Goal: Task Accomplishment & Management: Use online tool/utility

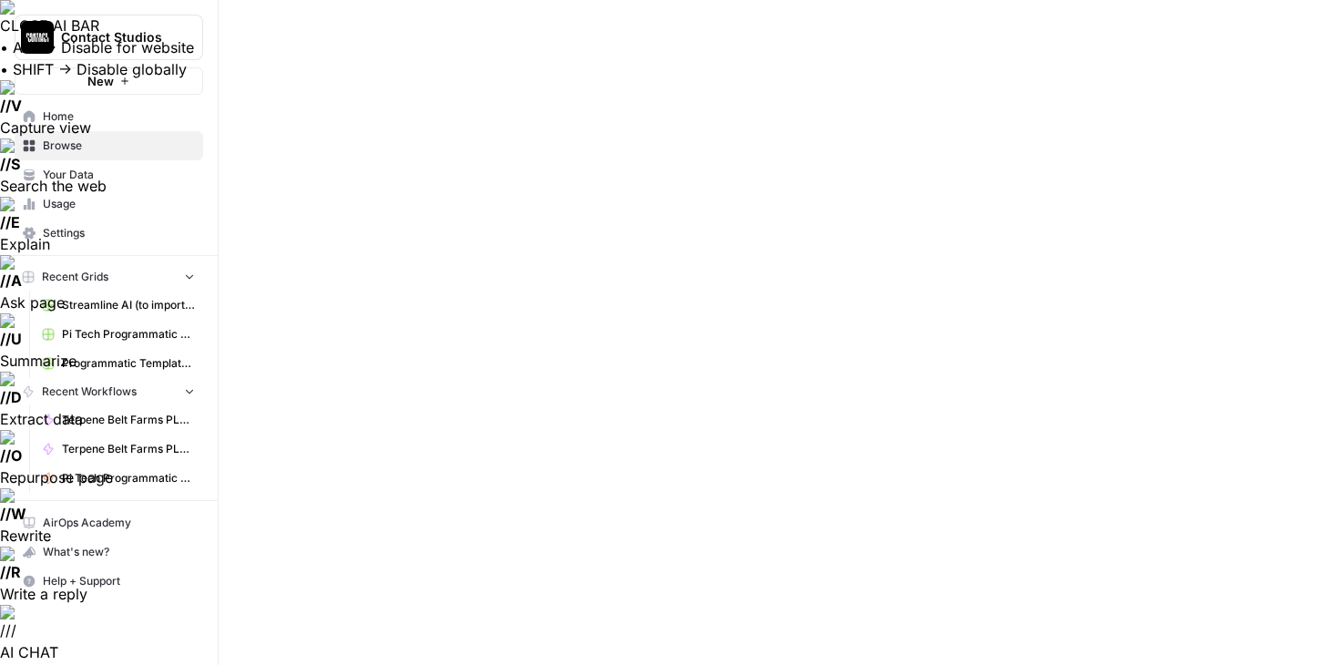
type input "what is"
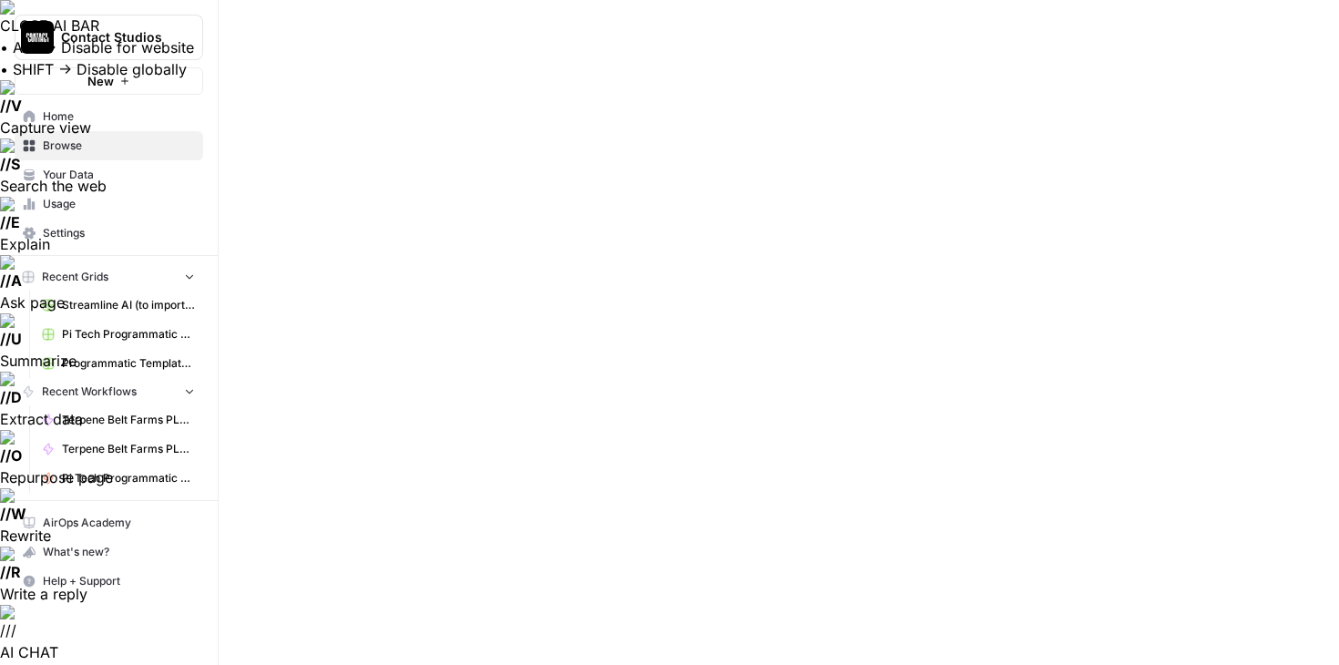
type input "what"
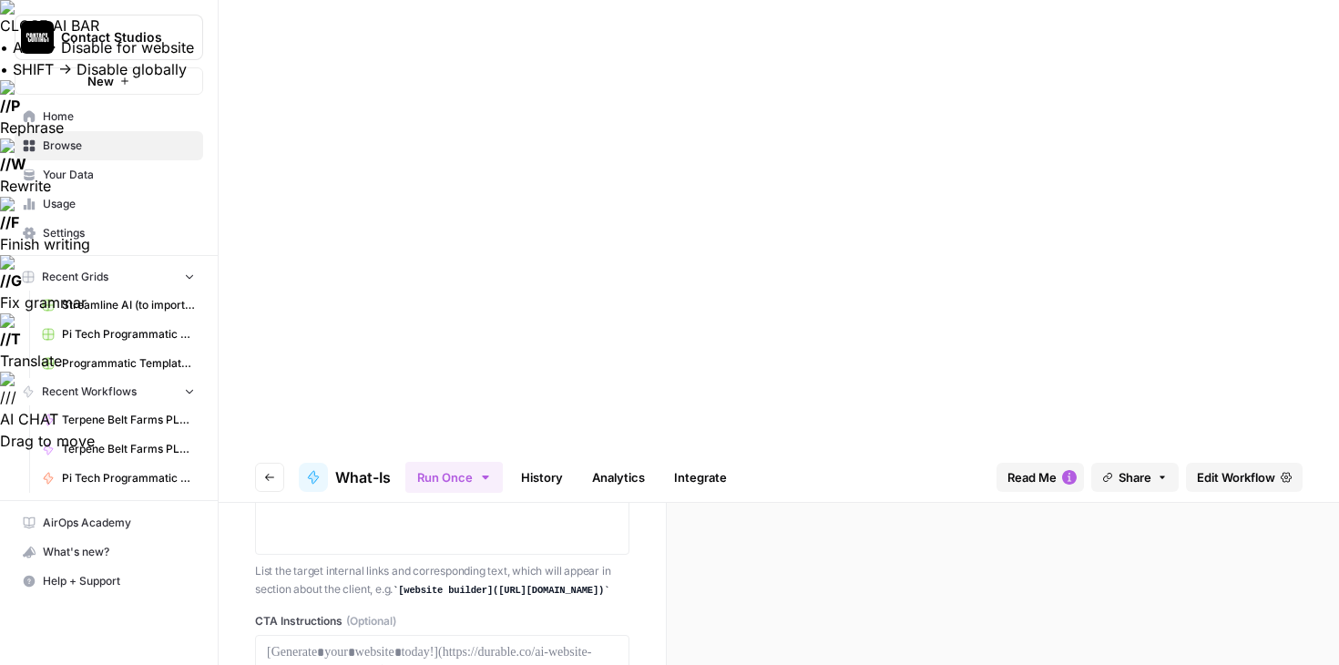
scroll to position [1393, 0]
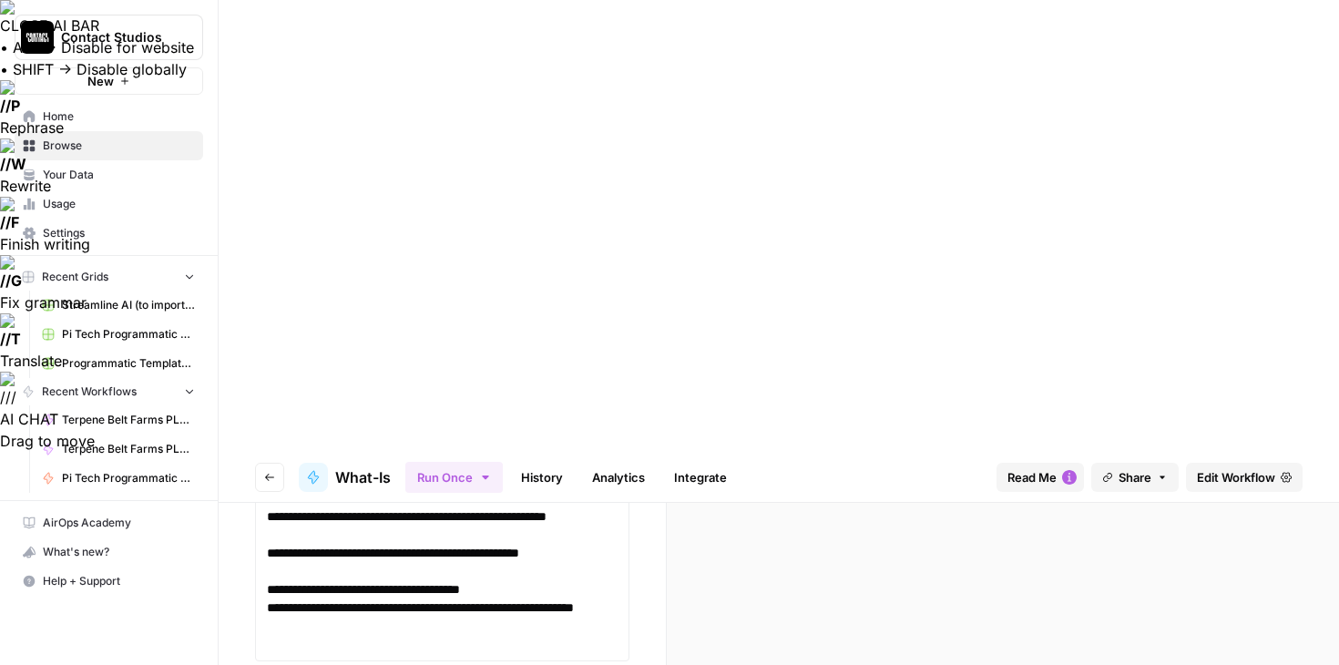
scroll to position [269, 0]
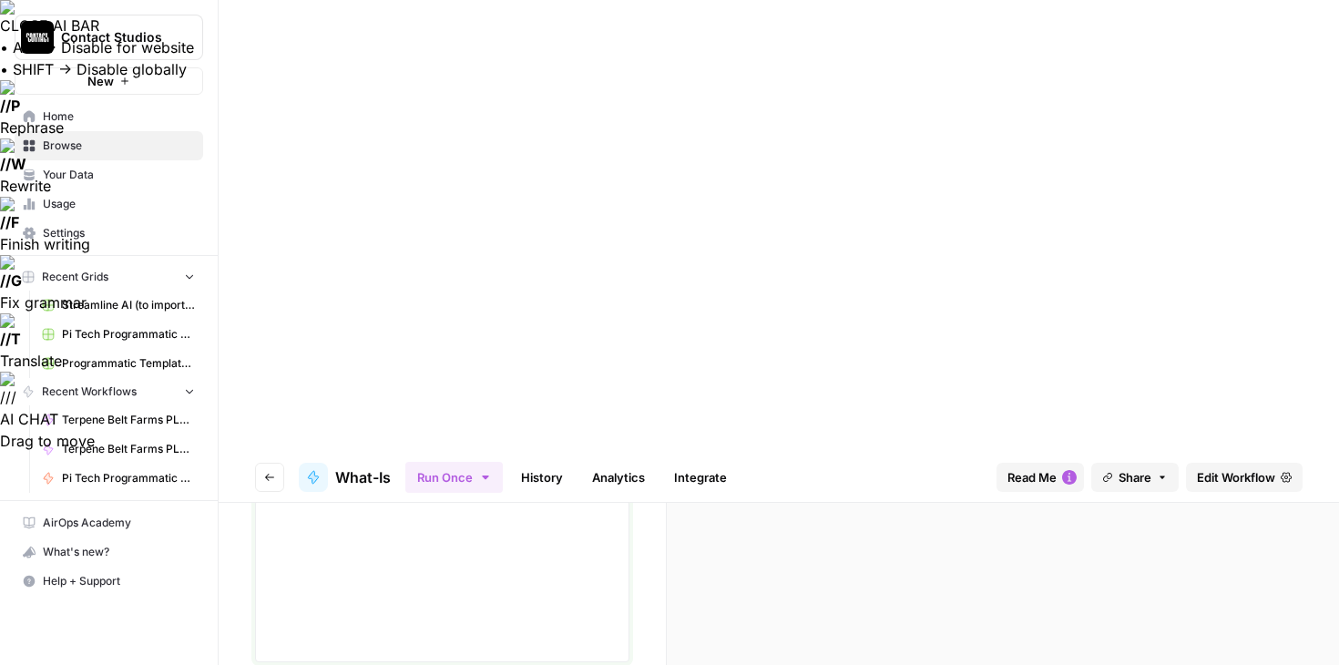
click at [407, 508] on div at bounding box center [442, 581] width 351 height 146
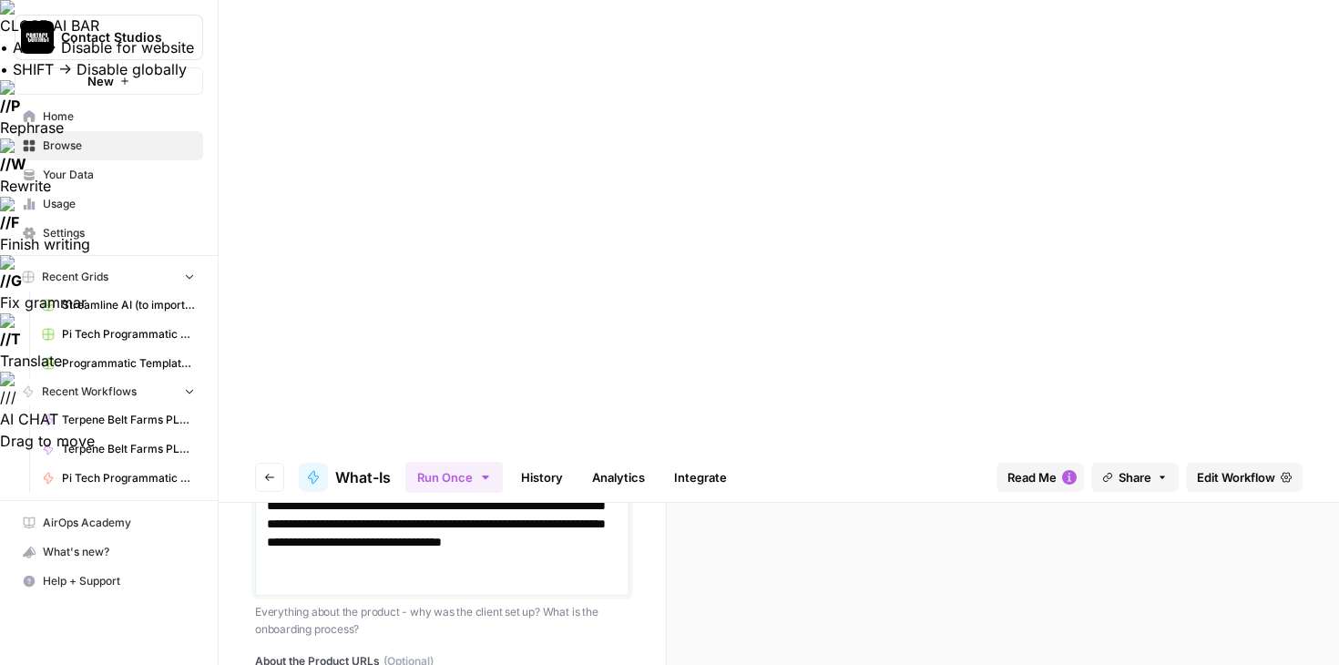
scroll to position [1273, 0]
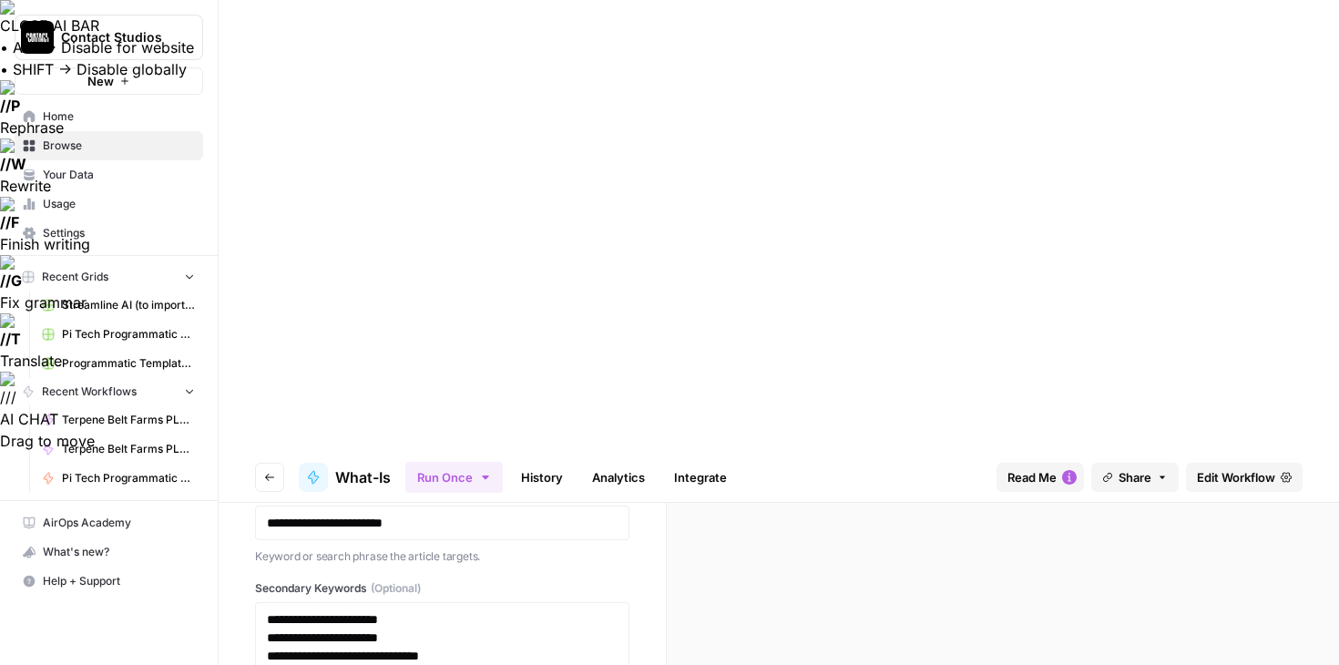
scroll to position [2980, 0]
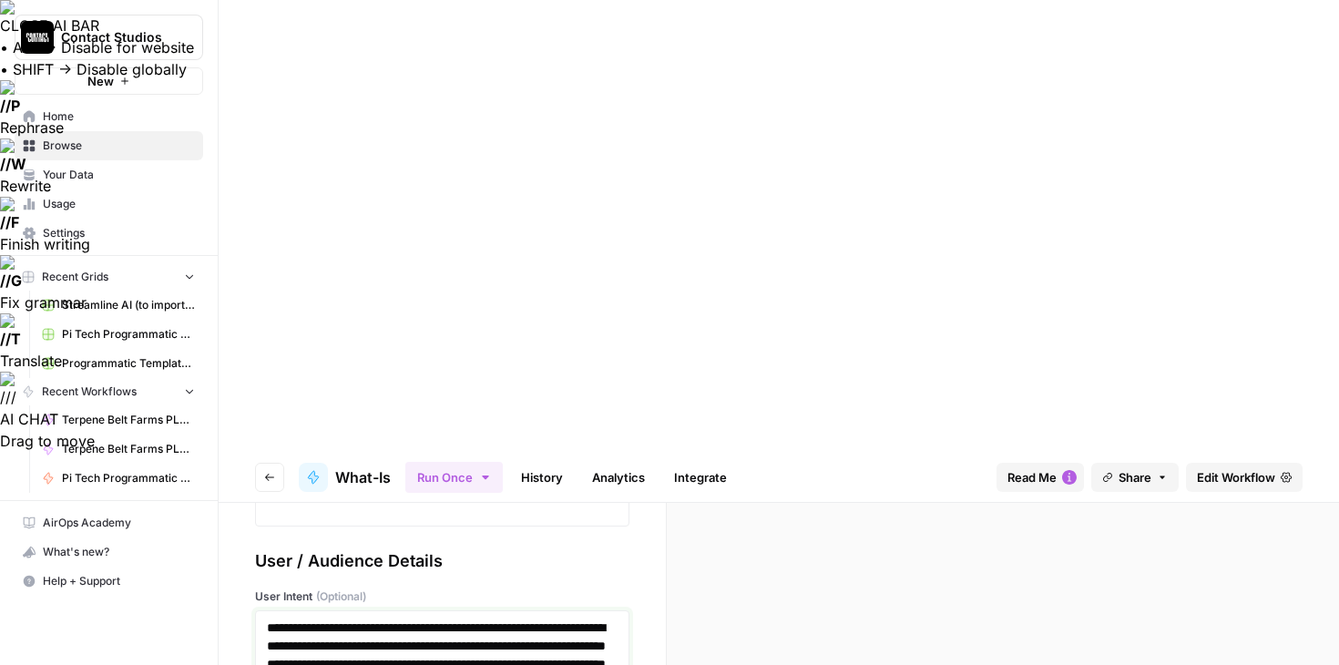
scroll to position [3399, 0]
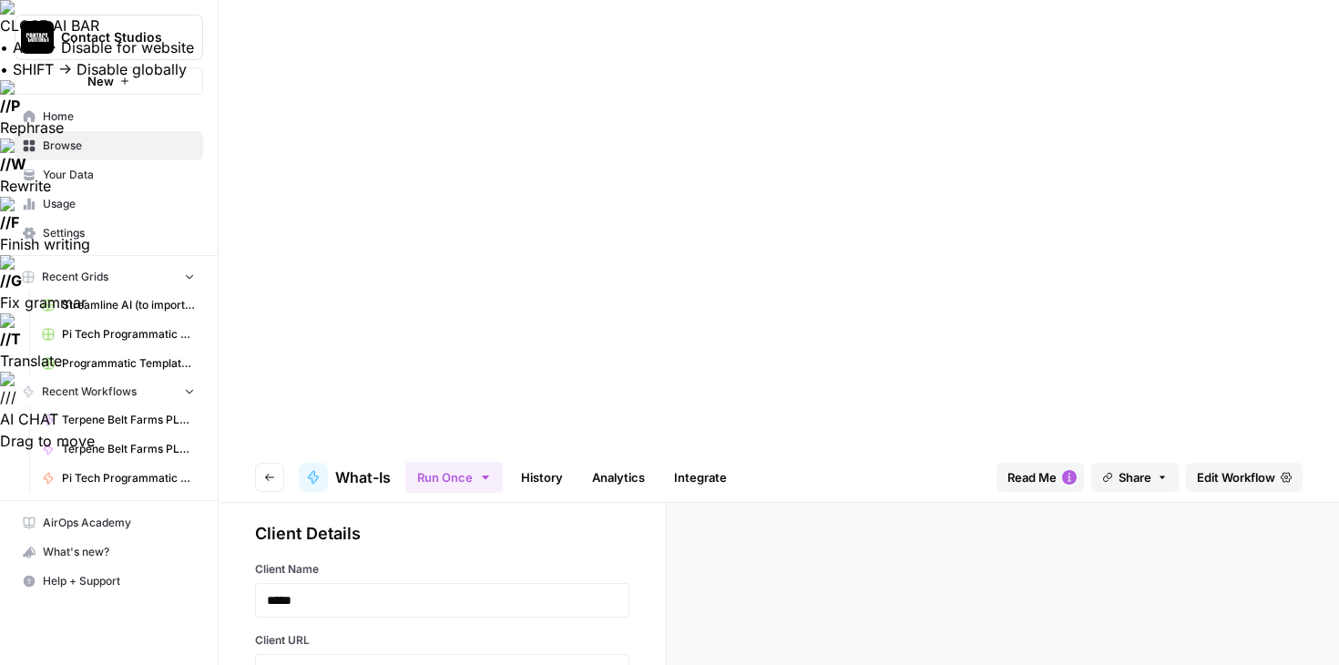
scroll to position [0, 0]
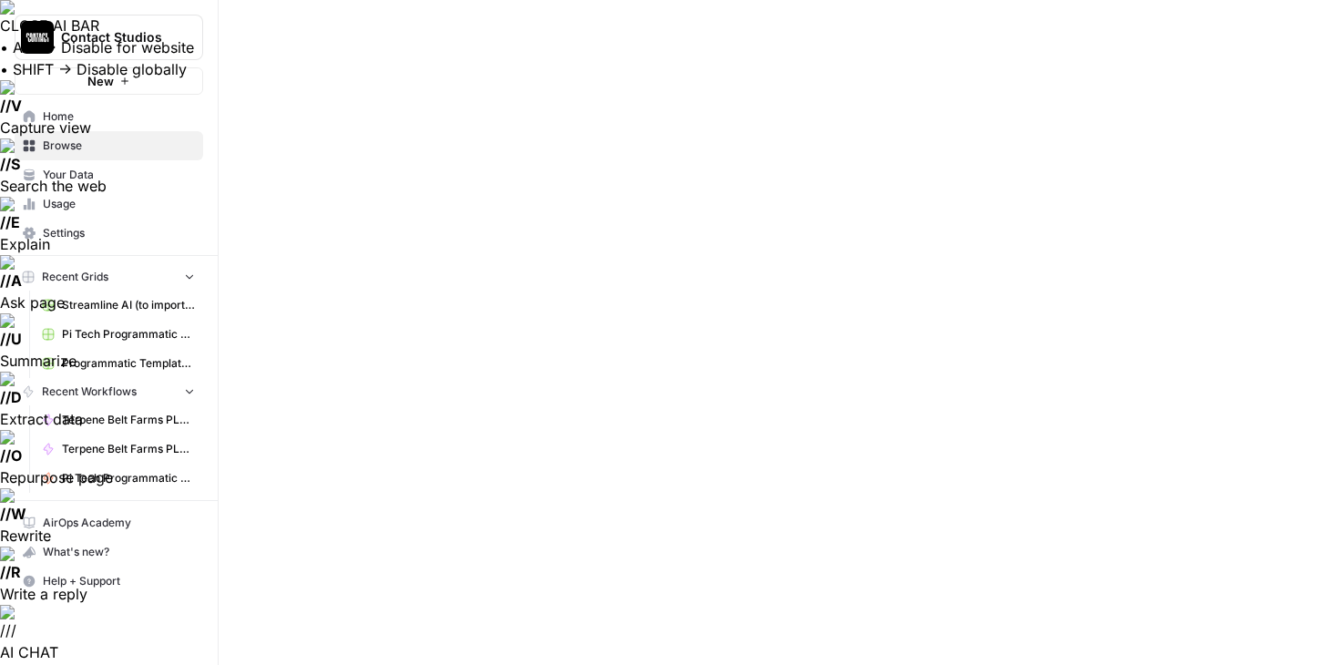
scroll to position [807, 0]
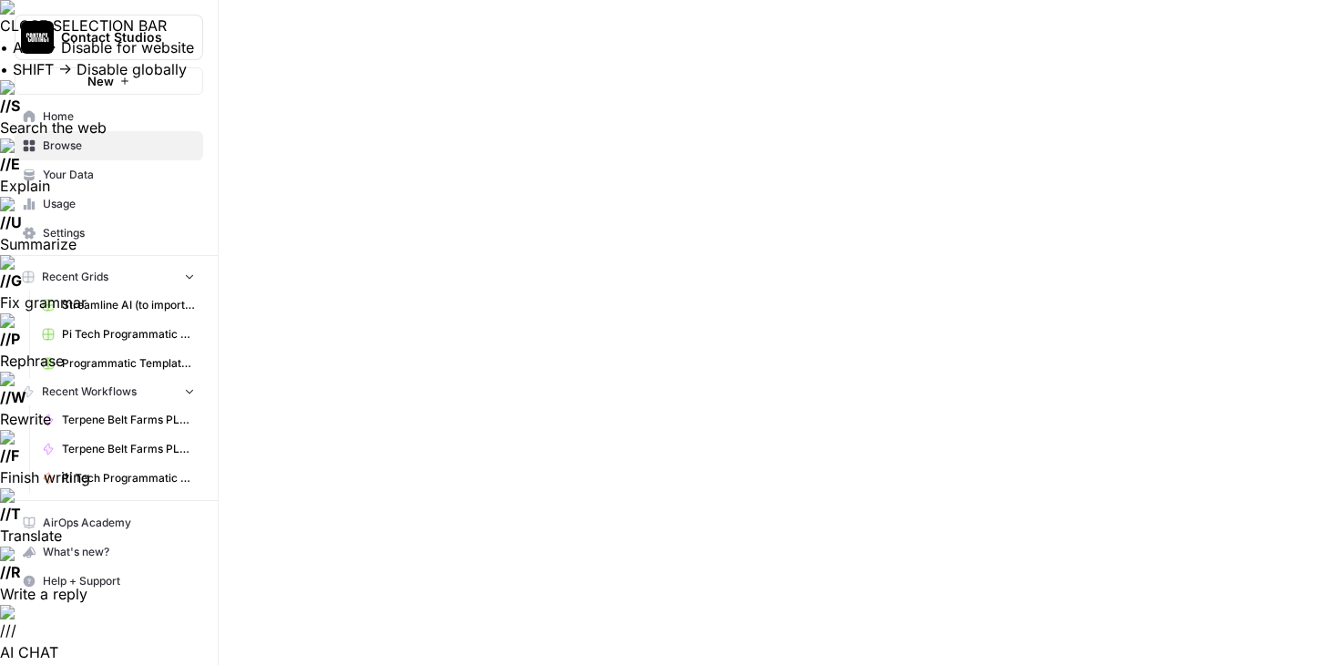
drag, startPoint x: 934, startPoint y: 593, endPoint x: 740, endPoint y: 103, distance: 526.9
